Goal: Task Accomplishment & Management: Manage account settings

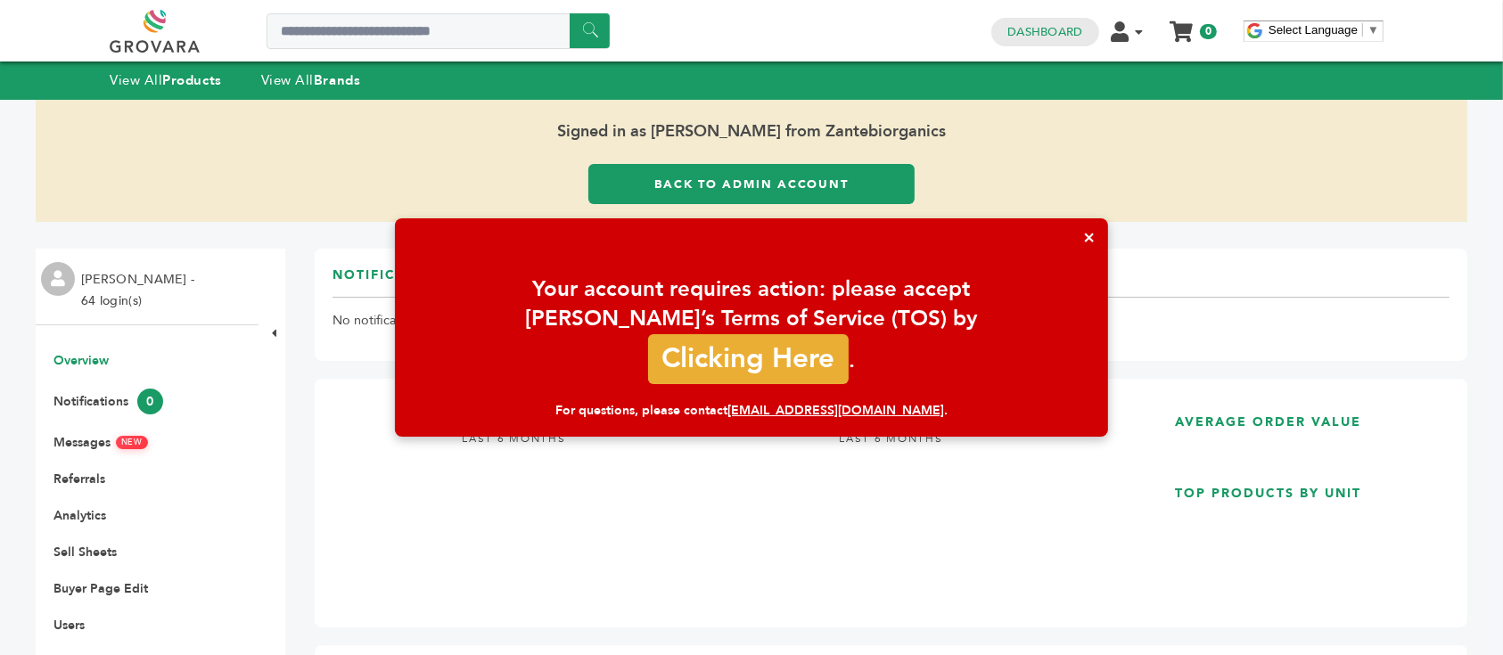
click at [1064, 257] on div "×" at bounding box center [751, 237] width 713 height 38
click at [1034, 308] on div "Your account requires action: please accept Grovara’s Terms of Service (TOS) by…" at bounding box center [751, 330] width 677 height 110
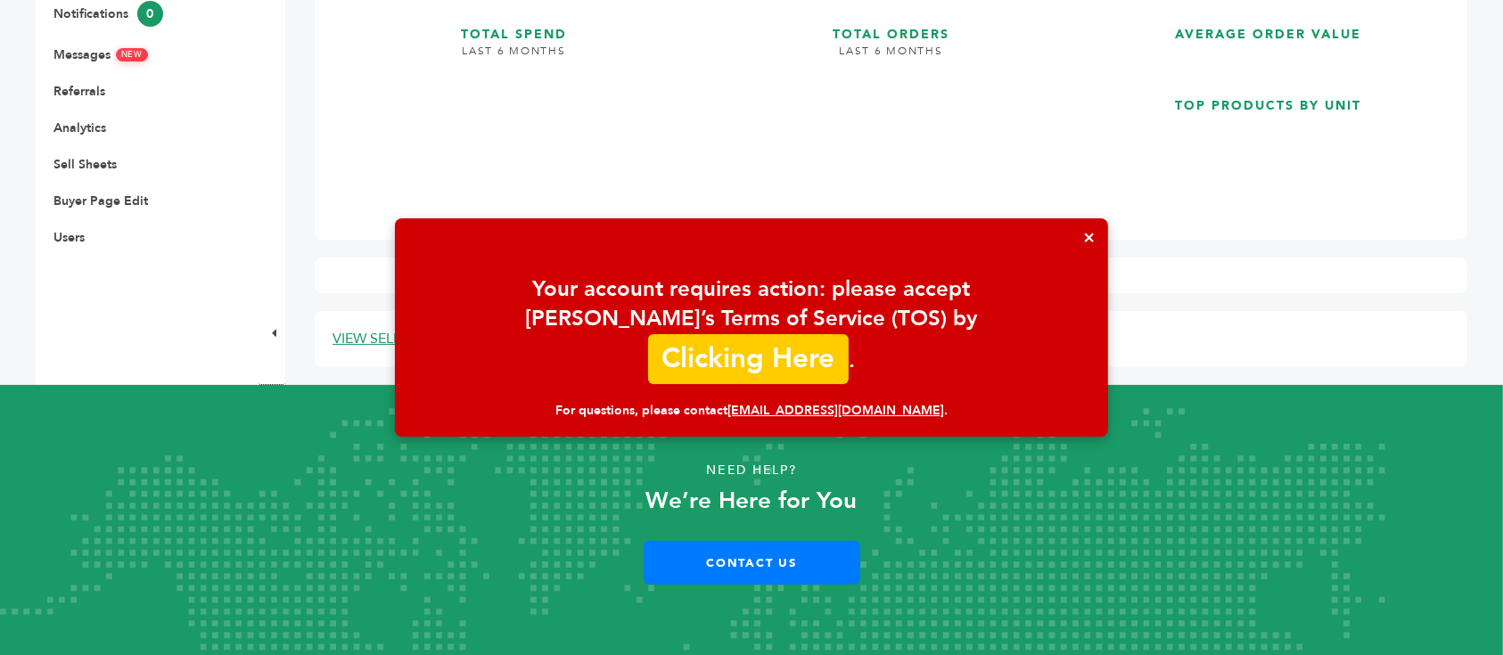
click at [825, 332] on link "Clicking Here" at bounding box center [748, 357] width 201 height 50
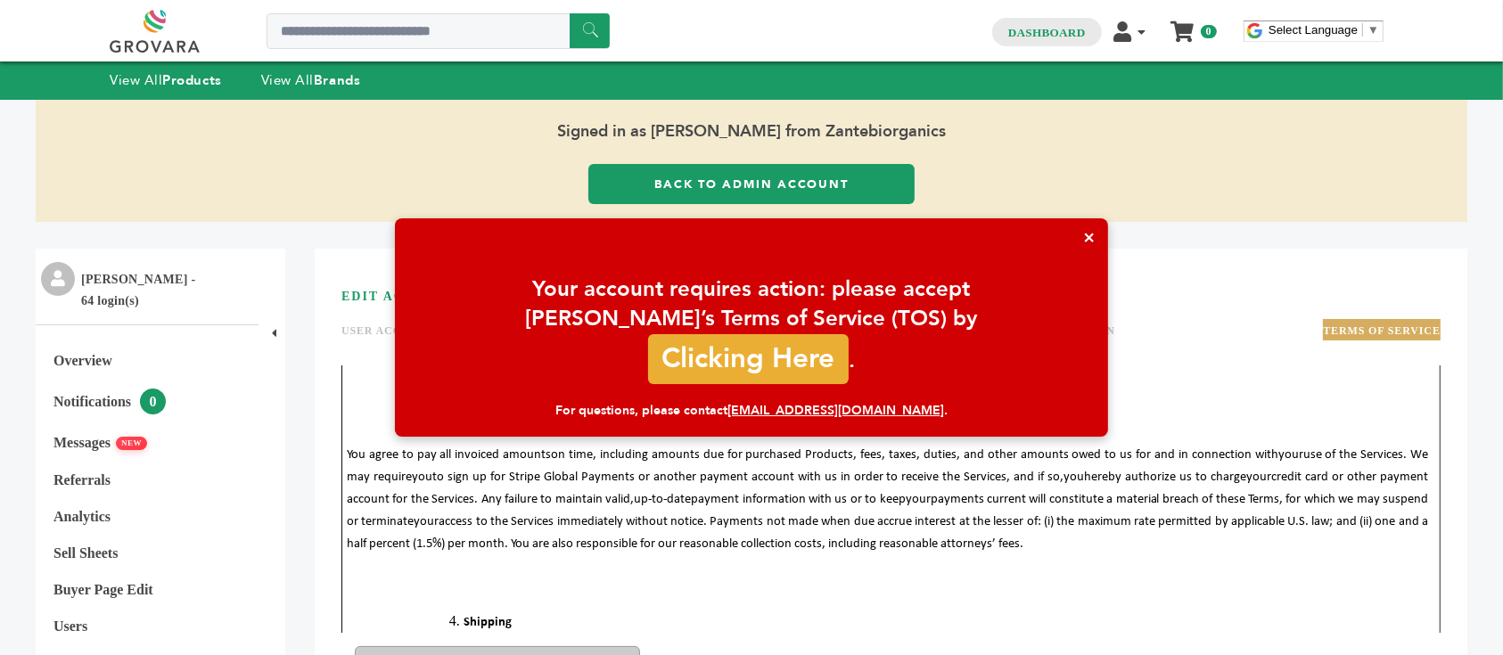
scroll to position [1545, 0]
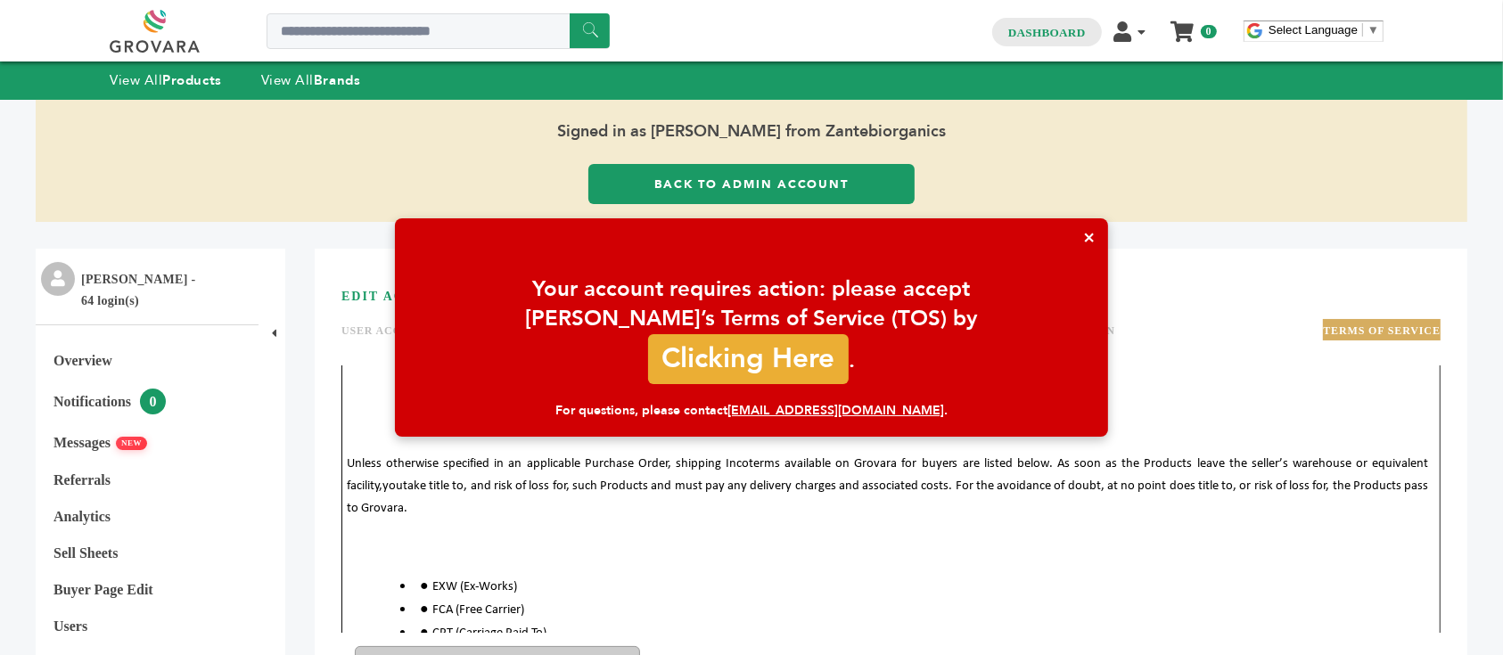
click at [185, 34] on link at bounding box center [175, 31] width 130 height 43
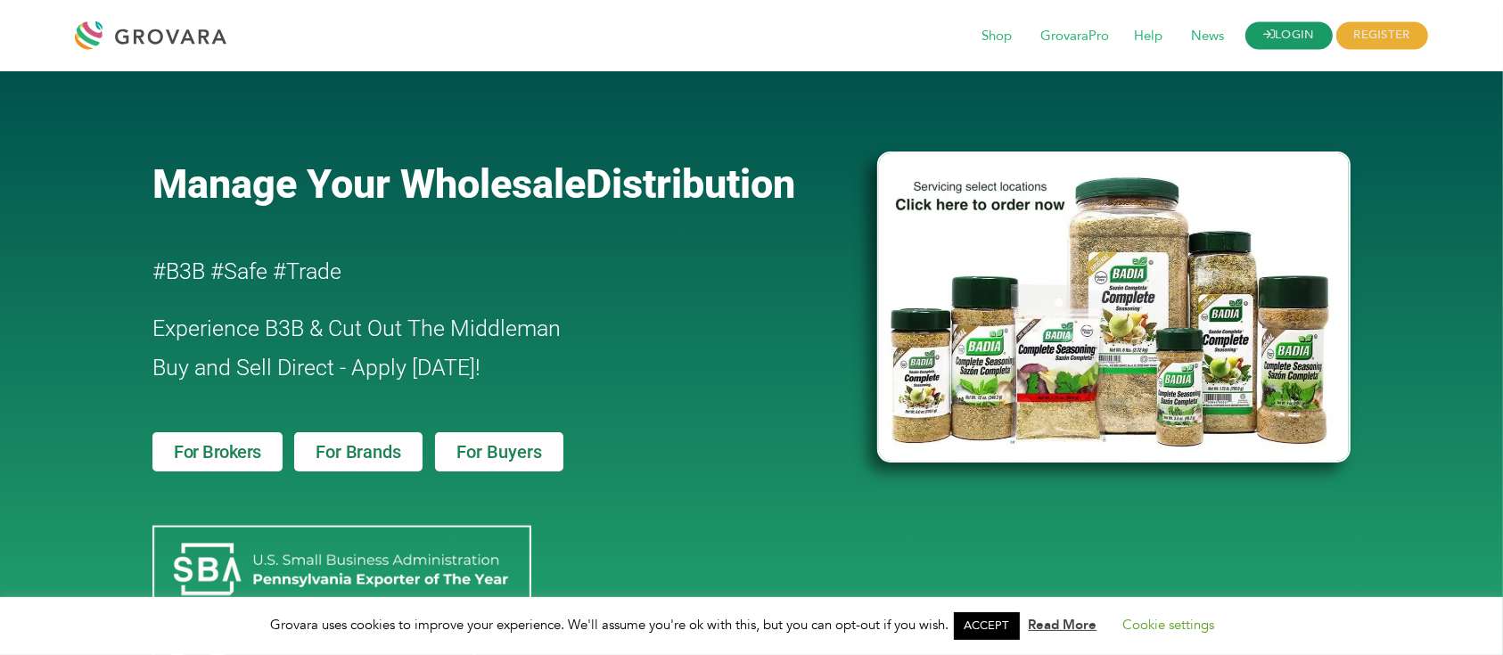
click at [1274, 33] on link "LOGIN" at bounding box center [1288, 36] width 87 height 28
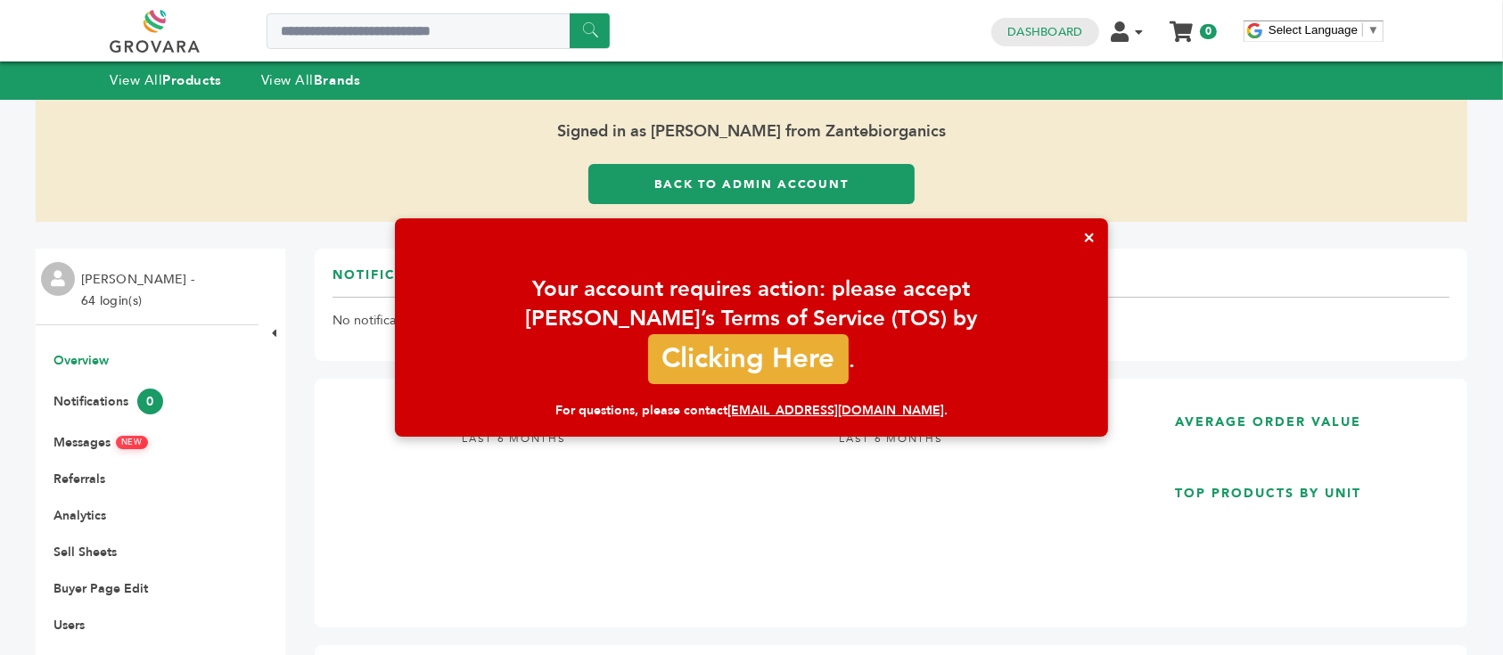
click at [759, 175] on link "Back to Admin Account" at bounding box center [750, 184] width 325 height 40
